Goal: Task Accomplishment & Management: Manage account settings

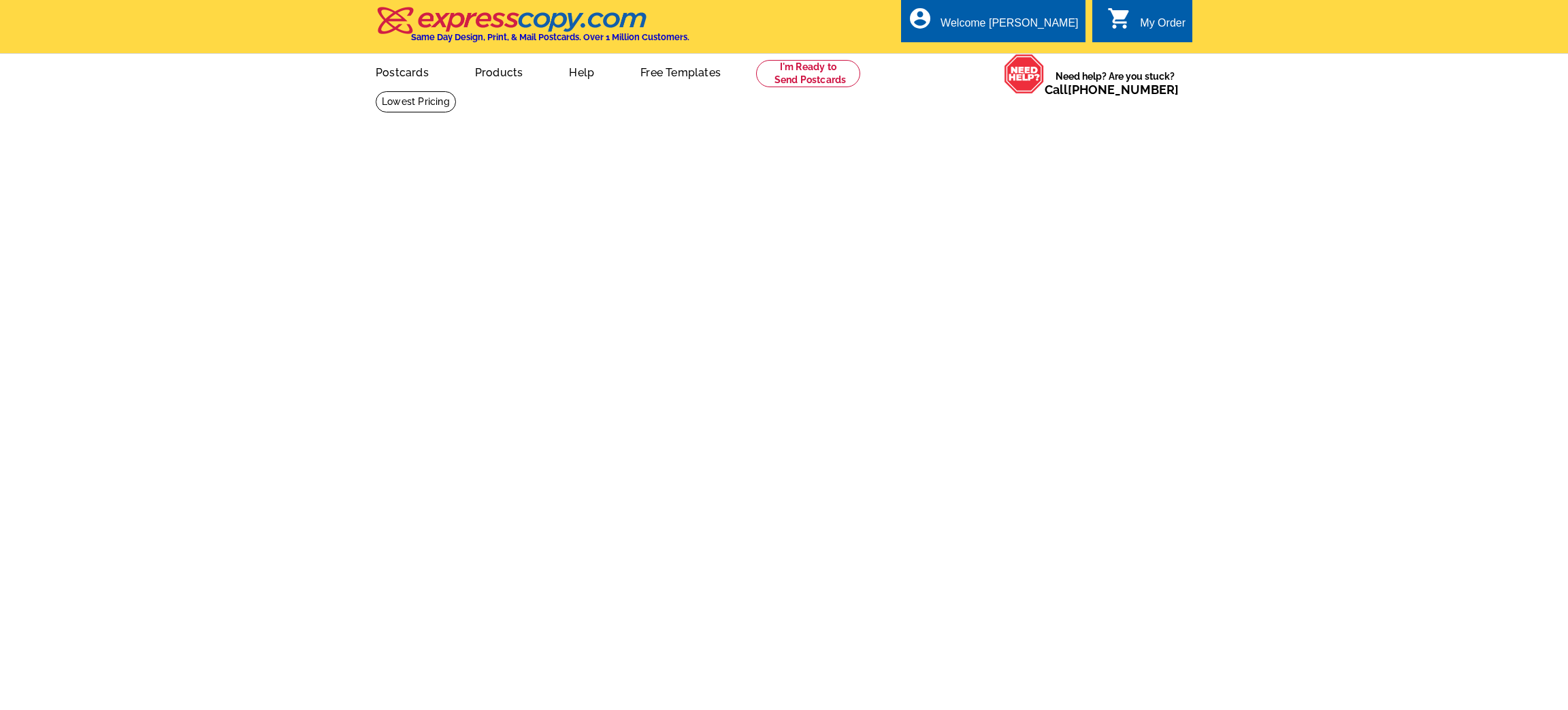
click at [1045, 61] on link "My Account" at bounding box center [1047, 66] width 53 height 11
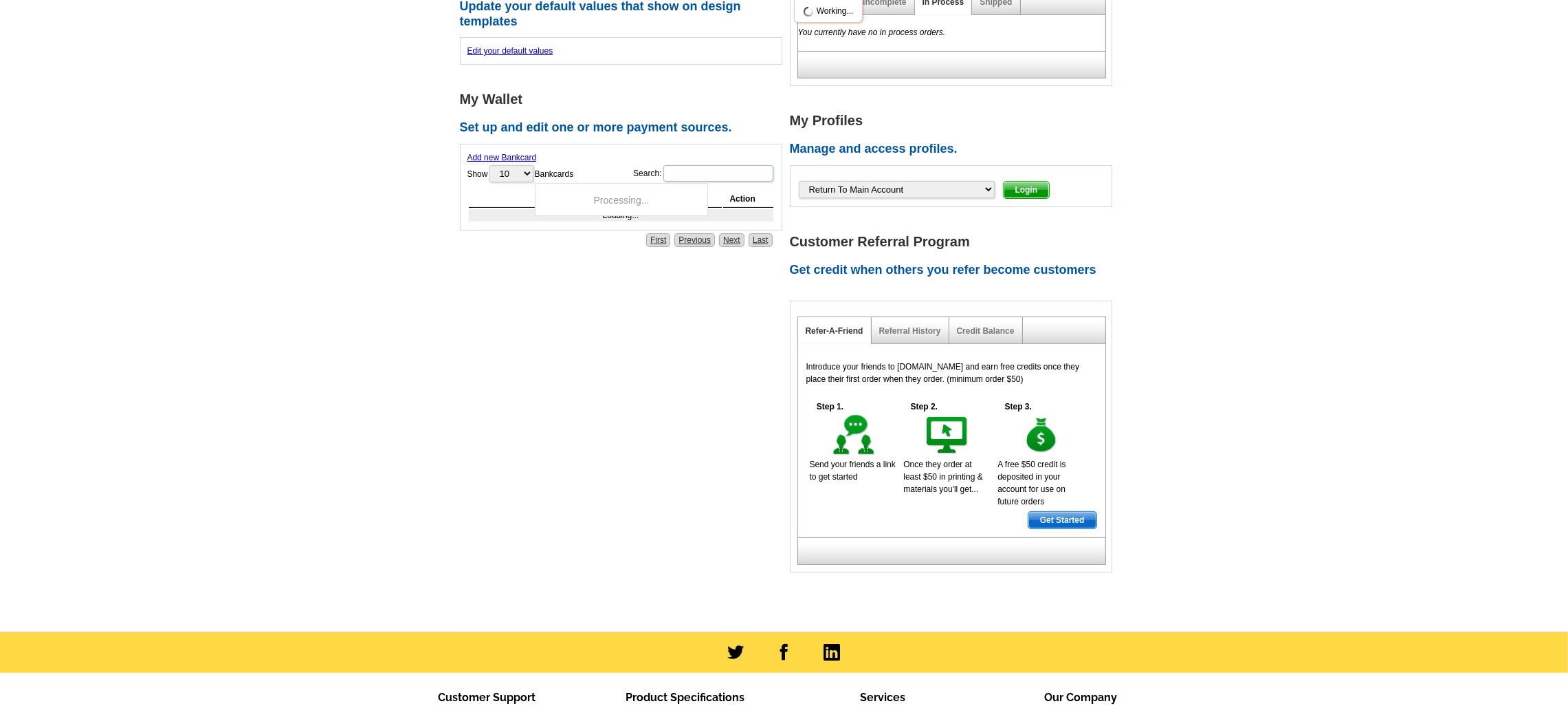
scroll to position [516, 0]
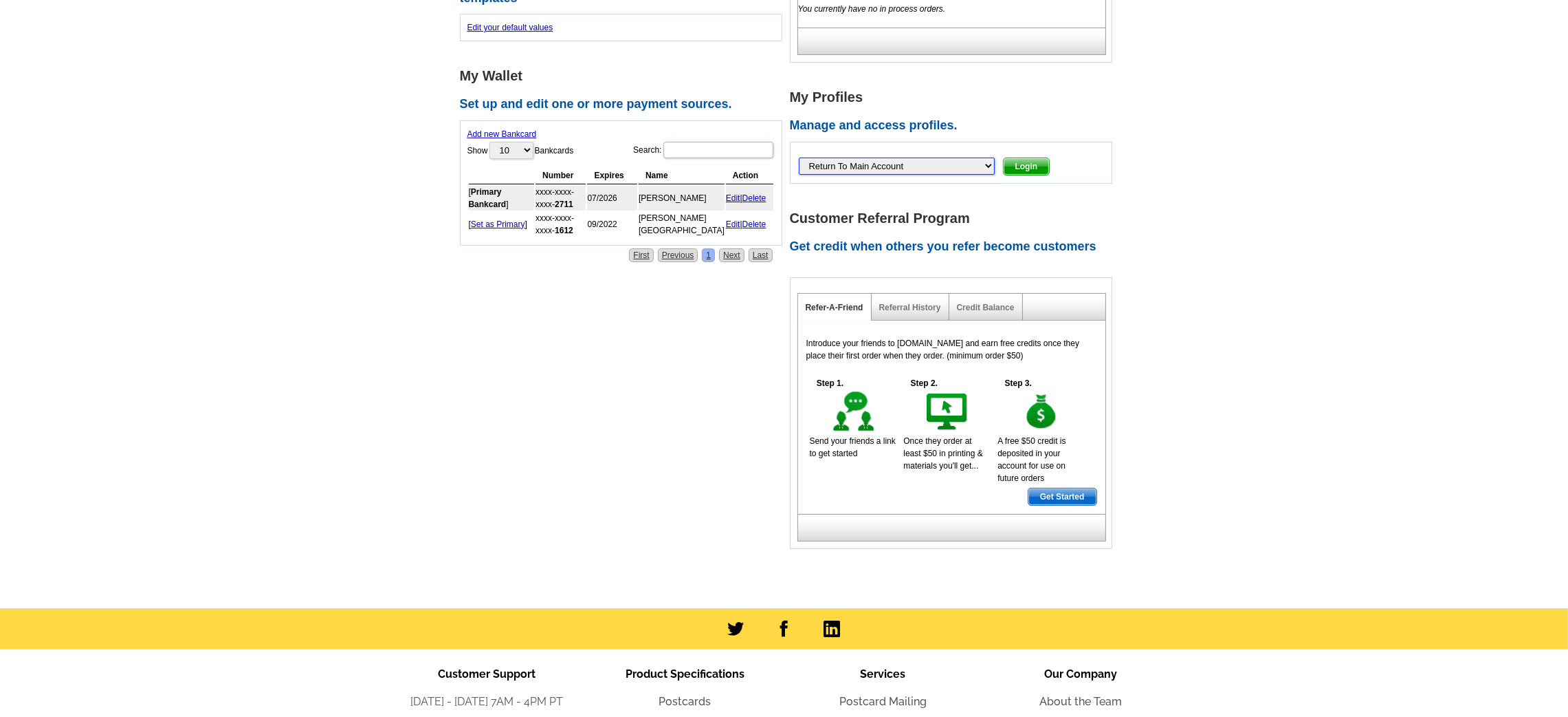
click at [846, 163] on select "Return To Main Account [PERSON_NAME], [PERSON_NAME], [PERSON_NAME], [PERSON_NAM…" at bounding box center [897, 165] width 196 height 17
click at [919, 122] on h2 "Manage and access profiles." at bounding box center [956, 125] width 330 height 15
click at [877, 164] on select "Return To Main Account Adam-Anderson, Allyson Adams, David Aeschliman, Carolyn …" at bounding box center [897, 165] width 196 height 17
click at [857, 121] on h2 "Manage and access profiles." at bounding box center [956, 125] width 330 height 15
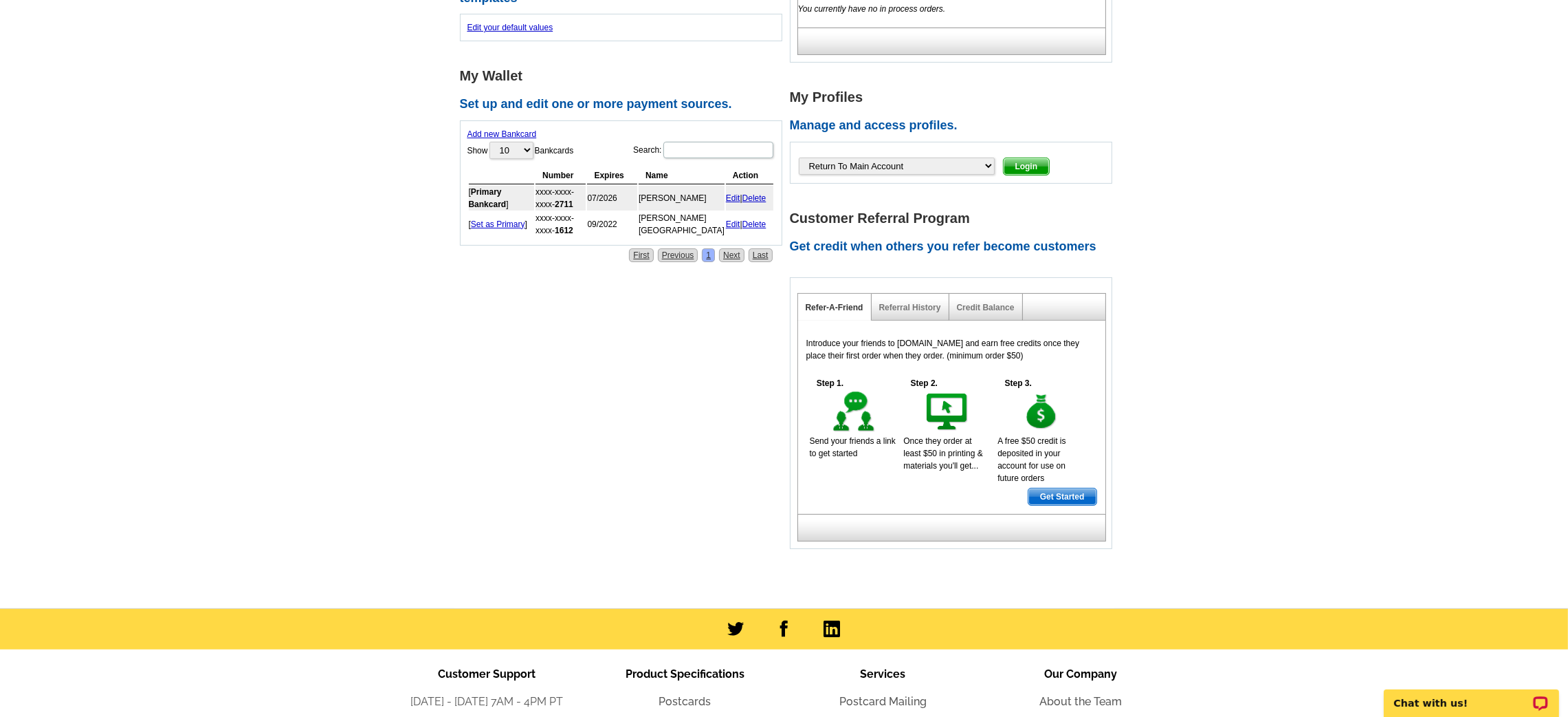
click at [864, 231] on div "Customer Referral Program Get credit when others you refer become customers Ref…" at bounding box center [956, 380] width 330 height 338
click at [956, 155] on div at bounding box center [951, 152] width 307 height 7
click at [1004, 164] on span "Login" at bounding box center [1027, 166] width 46 height 17
